Goal: Manage account settings

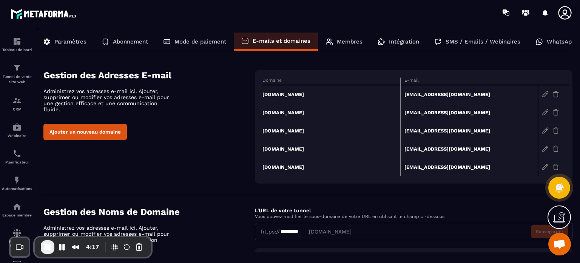
click at [557, 151] on img at bounding box center [556, 148] width 7 height 7
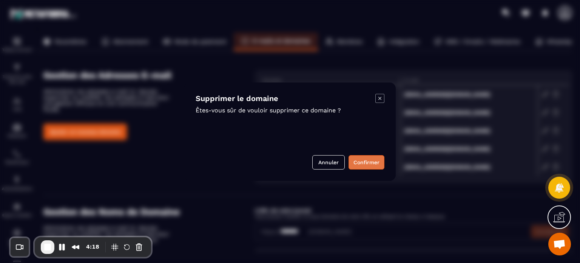
click at [357, 160] on button "Confirmer" at bounding box center [367, 162] width 36 height 14
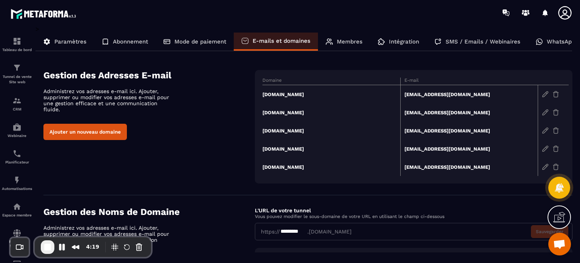
click at [203, 155] on div "Gestion des Adresses E-mail Administrez vos adresses e-mail ici. Ajouter, suppr…" at bounding box center [307, 126] width 529 height 113
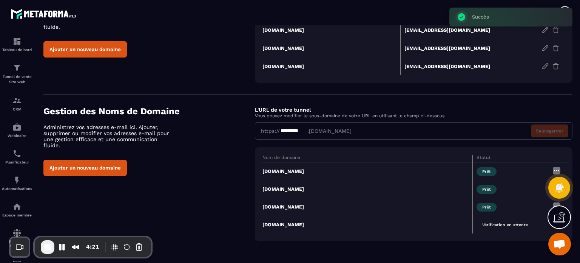
scroll to position [68, 0]
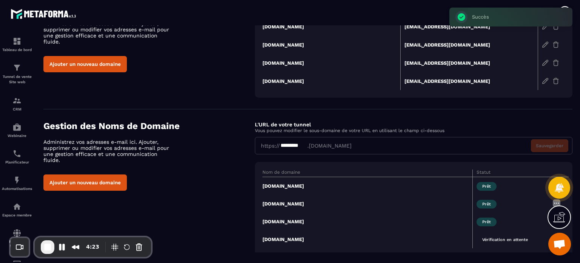
click at [555, 81] on img at bounding box center [556, 80] width 7 height 7
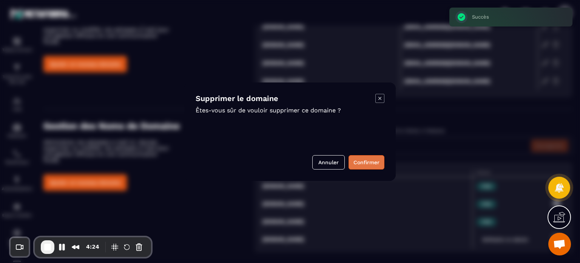
click at [363, 160] on button "Confirmer" at bounding box center [367, 162] width 36 height 14
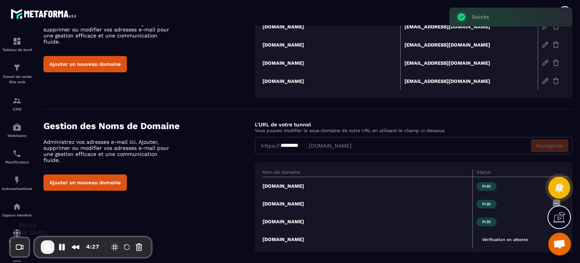
scroll to position [47, 0]
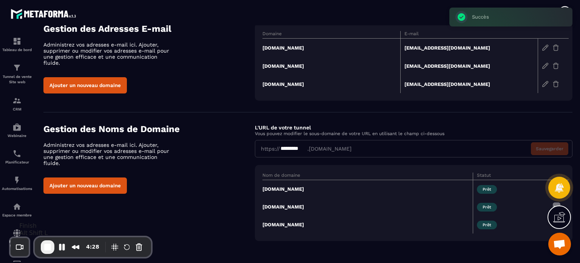
click at [47, 246] on span "End Recording" at bounding box center [47, 246] width 9 height 9
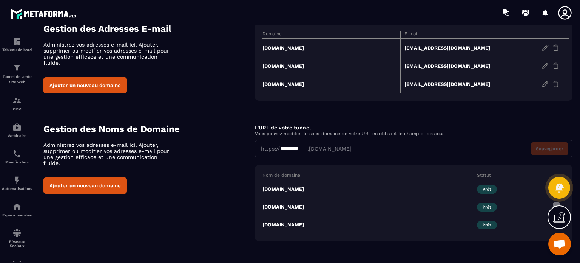
click at [567, 9] on icon at bounding box center [565, 12] width 15 height 15
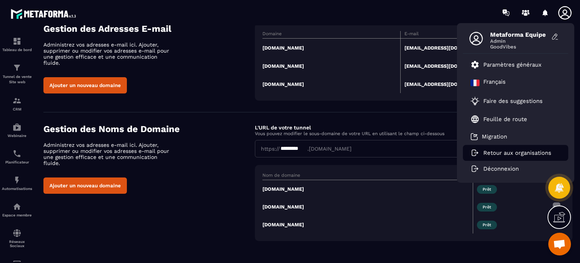
click at [503, 153] on p "Retour aux organisations" at bounding box center [518, 152] width 68 height 7
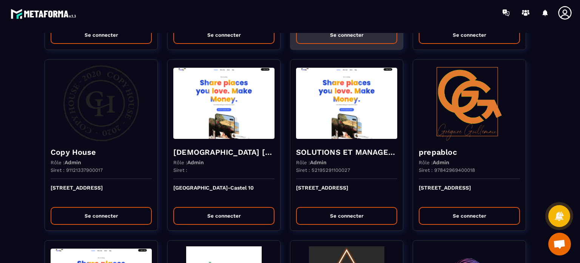
scroll to position [1604, 0]
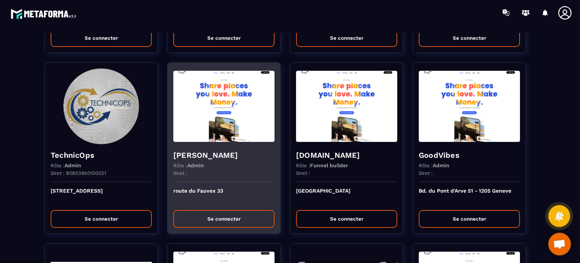
click at [215, 120] on img at bounding box center [223, 106] width 101 height 76
